Goal: Go to known website: Access a specific website the user already knows

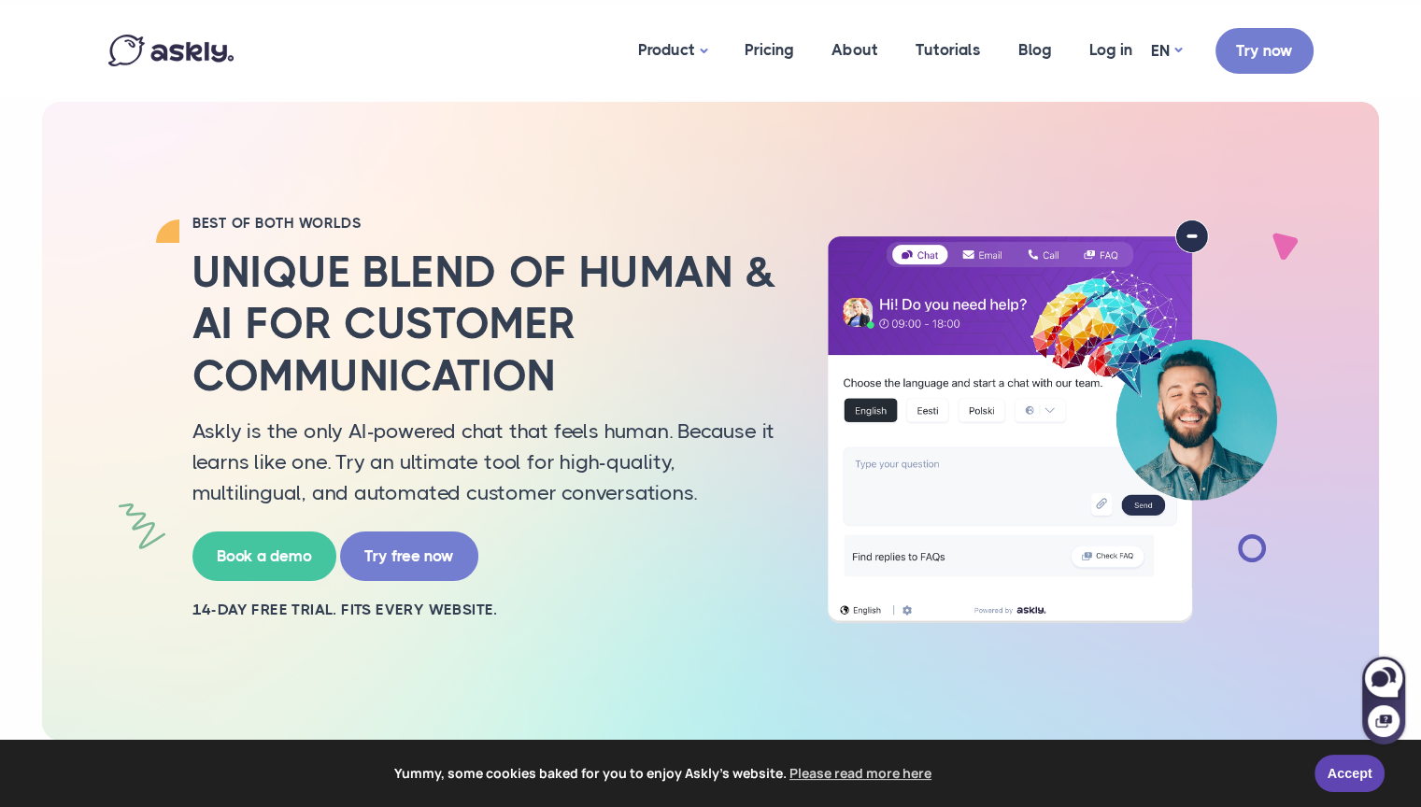
click at [135, 52] on img at bounding box center [170, 51] width 125 height 32
click at [180, 50] on img at bounding box center [170, 51] width 125 height 32
click at [1259, 41] on link "Try now" at bounding box center [1264, 48] width 98 height 46
